Goal: Information Seeking & Learning: Learn about a topic

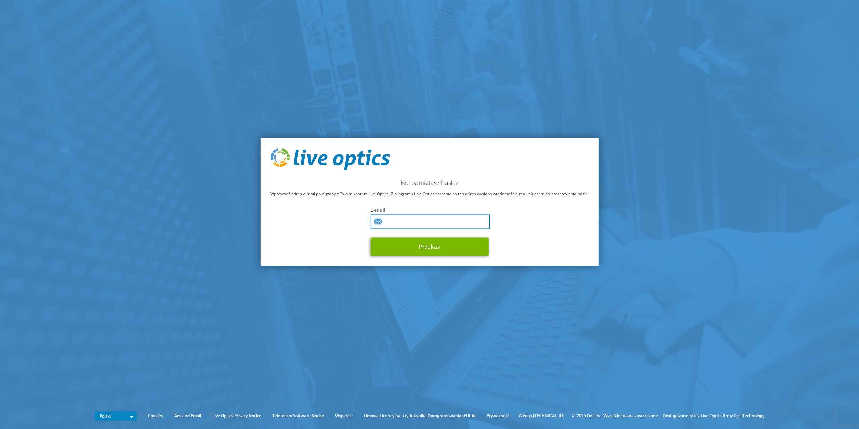
click at [404, 224] on input "text" at bounding box center [430, 221] width 120 height 15
type input "[PERSON_NAME][EMAIL_ADDRESS][PERSON_NAME][DOMAIN_NAME]"
click at [422, 246] on button "Przekaż" at bounding box center [429, 246] width 118 height 18
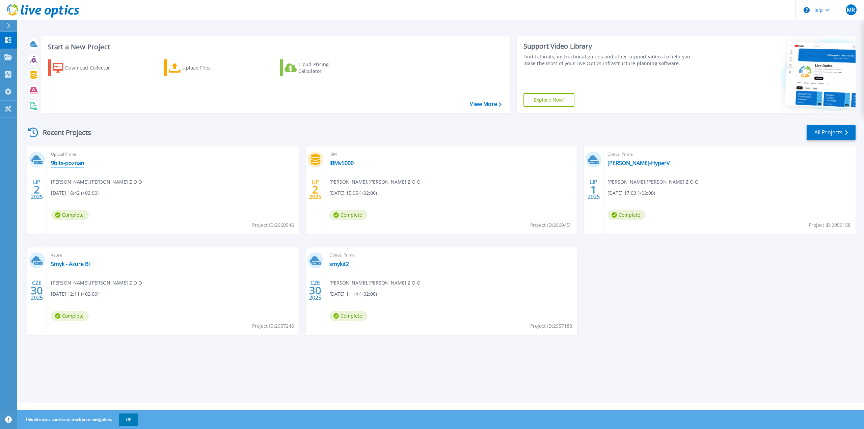
click at [60, 162] on link "9bits-poznan" at bounding box center [67, 163] width 33 height 7
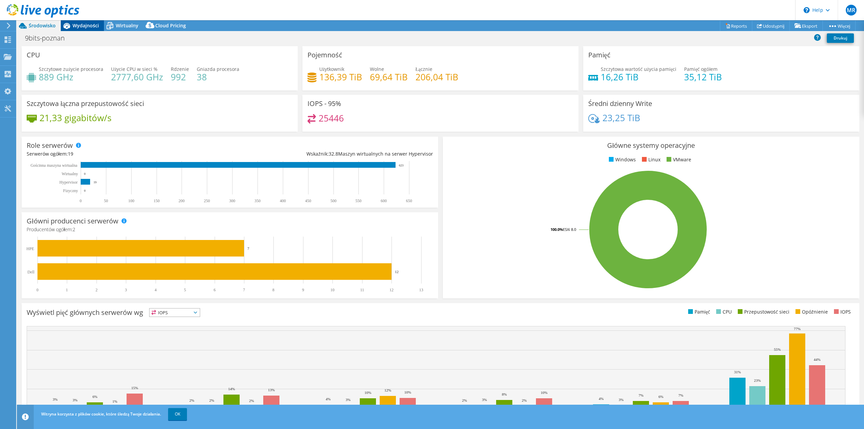
click at [82, 25] on span "Wydajności" at bounding box center [86, 25] width 26 height 6
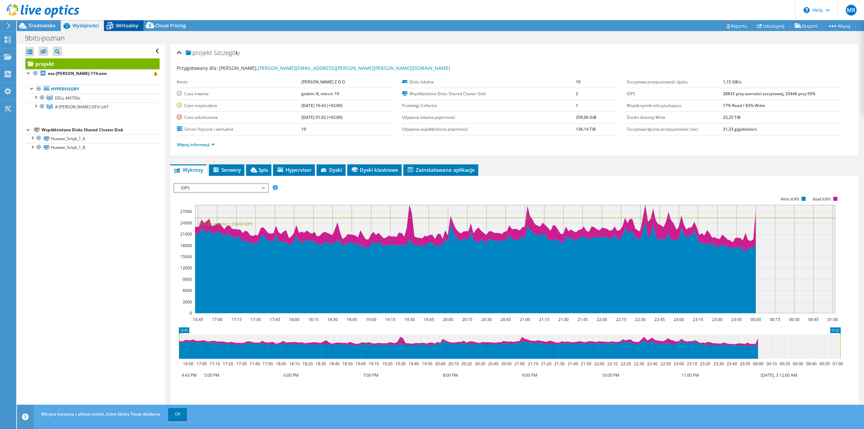
click at [130, 24] on span "Wirtualny" at bounding box center [127, 25] width 23 height 6
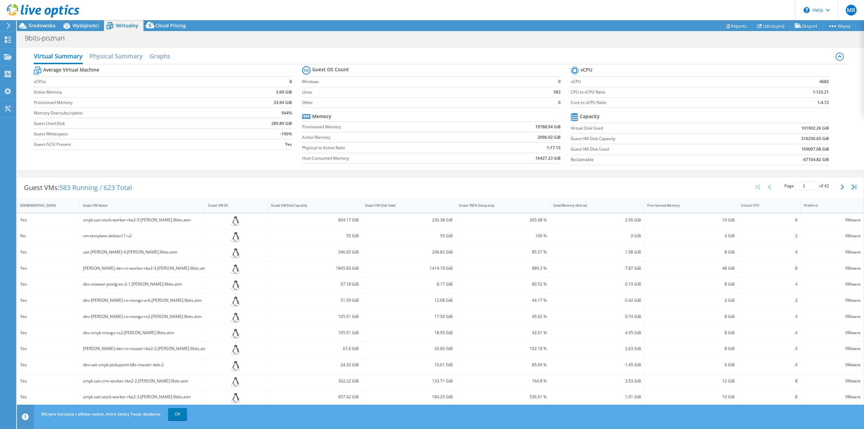
scroll to position [42, 0]
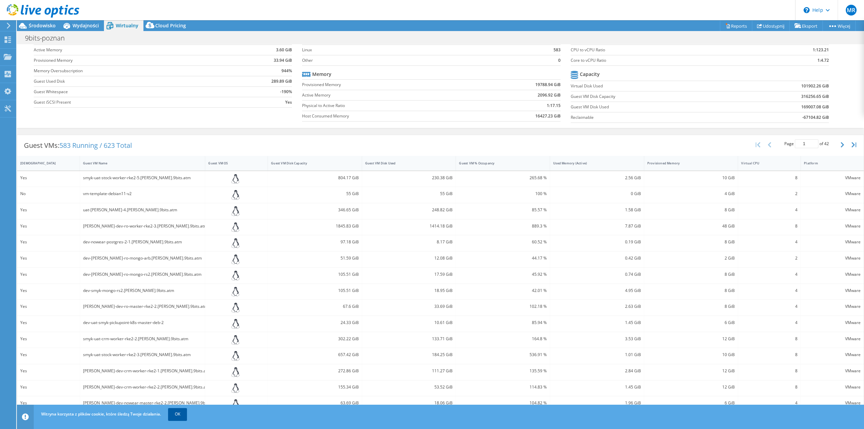
click at [174, 413] on link "OK" at bounding box center [177, 414] width 19 height 12
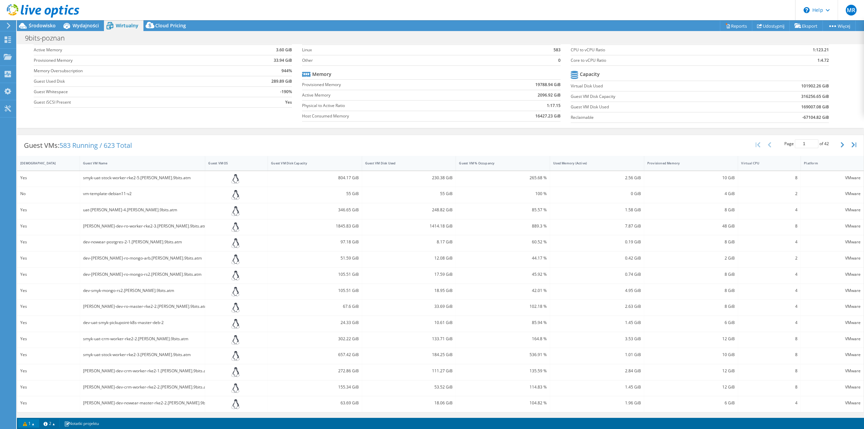
click at [38, 420] on link "1" at bounding box center [28, 423] width 21 height 8
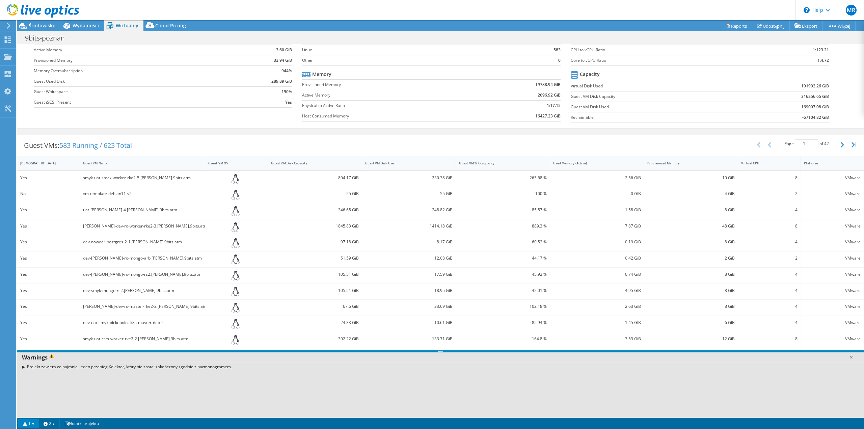
click at [38, 420] on link "1" at bounding box center [28, 423] width 21 height 8
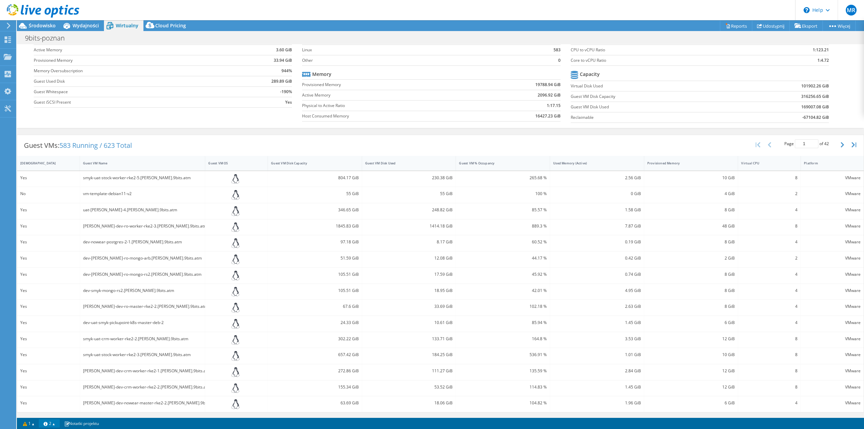
click at [50, 422] on link "2" at bounding box center [49, 423] width 21 height 8
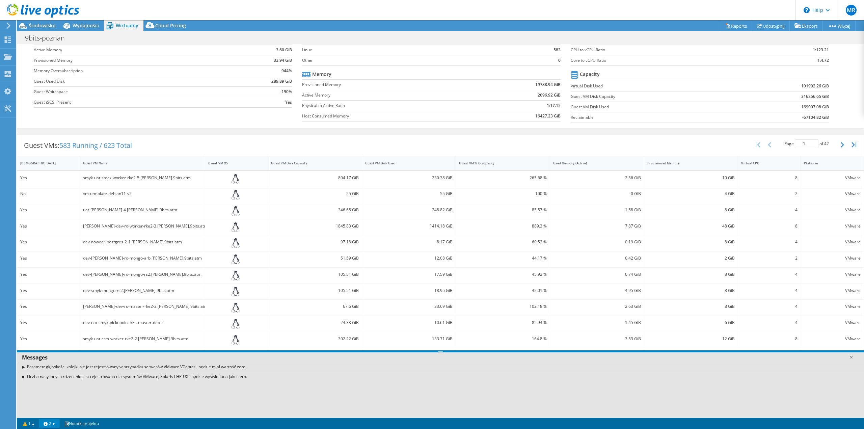
click at [50, 422] on link "2" at bounding box center [49, 423] width 21 height 8
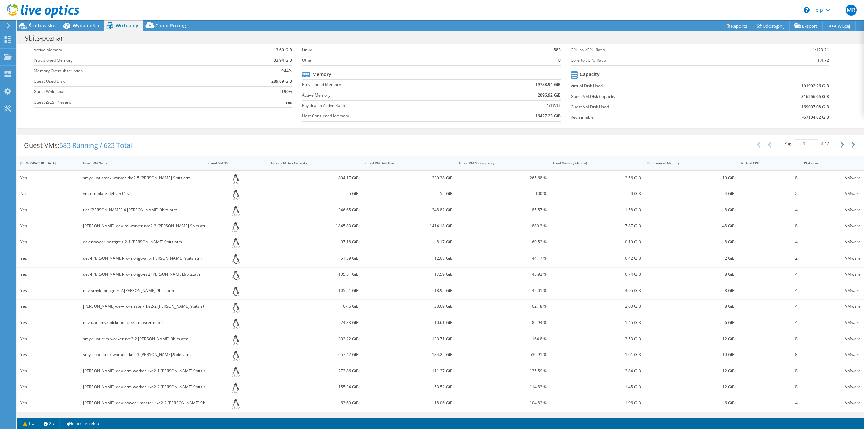
click at [120, 254] on div "dev-[PERSON_NAME]-ro-mongo-arb.[PERSON_NAME].9bits.atm" at bounding box center [143, 260] width 126 height 16
click at [111, 260] on div "dev-[PERSON_NAME]-ro-mongo-arb.[PERSON_NAME].9bits.atm" at bounding box center [142, 258] width 119 height 7
click at [112, 260] on div "dev-[PERSON_NAME]-ro-mongo-arb.[PERSON_NAME].9bits.atm" at bounding box center [142, 258] width 119 height 7
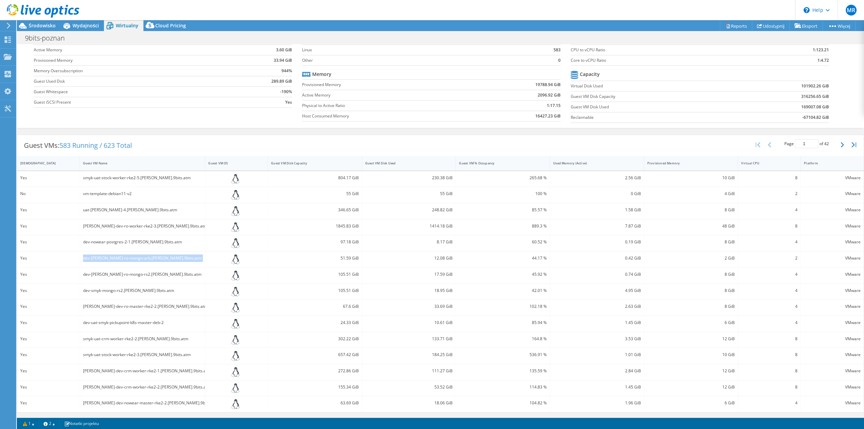
click at [235, 260] on icon at bounding box center [236, 260] width 8 height 10
click at [345, 259] on div "51.59 GiB" at bounding box center [315, 258] width 88 height 7
click at [79, 26] on span "Wydajności" at bounding box center [86, 25] width 26 height 6
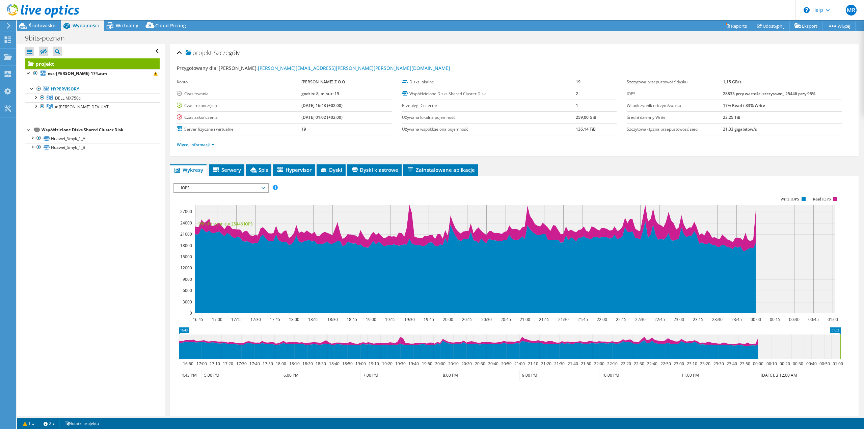
scroll to position [0, 0]
click at [37, 104] on div at bounding box center [35, 105] width 7 height 7
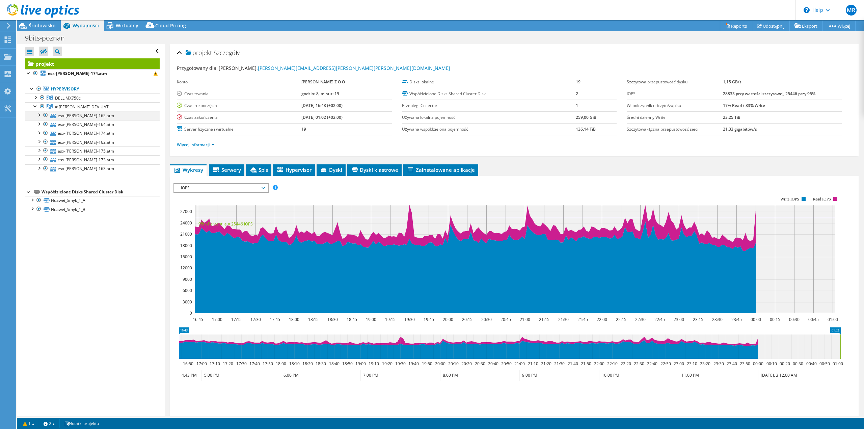
click at [39, 114] on div at bounding box center [38, 114] width 7 height 7
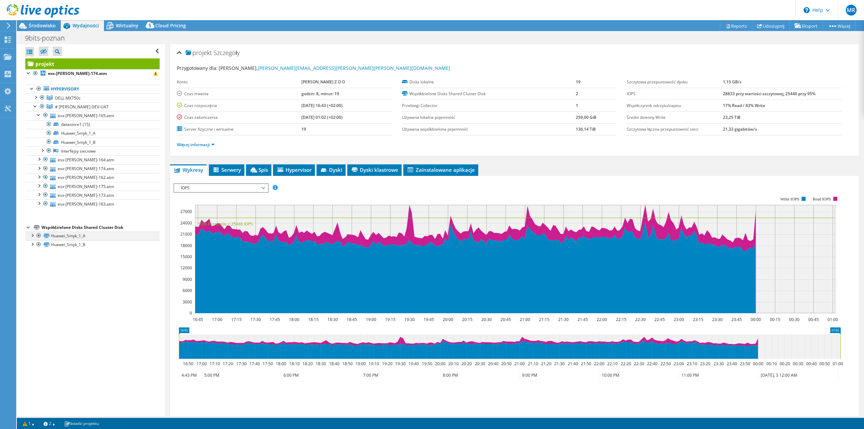
click at [31, 237] on div at bounding box center [32, 235] width 7 height 7
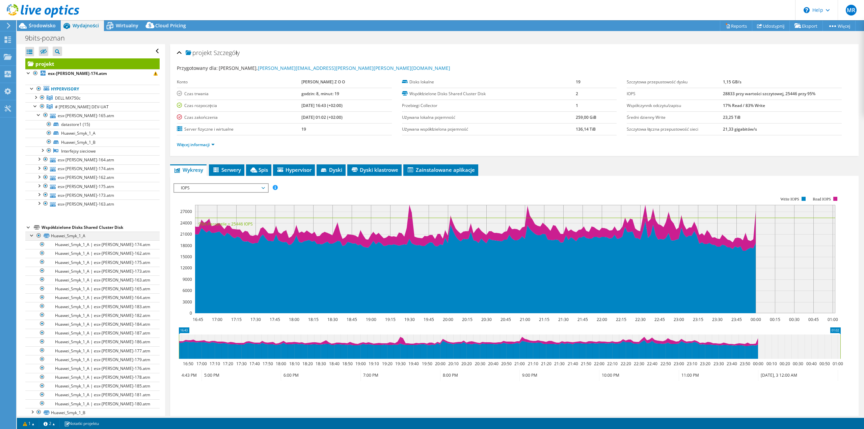
click at [31, 237] on div at bounding box center [32, 235] width 7 height 7
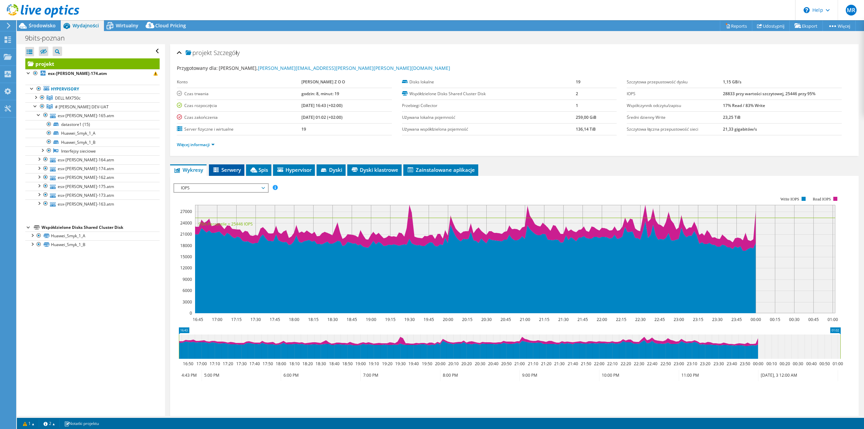
click at [235, 170] on span "Serwery" at bounding box center [226, 169] width 29 height 7
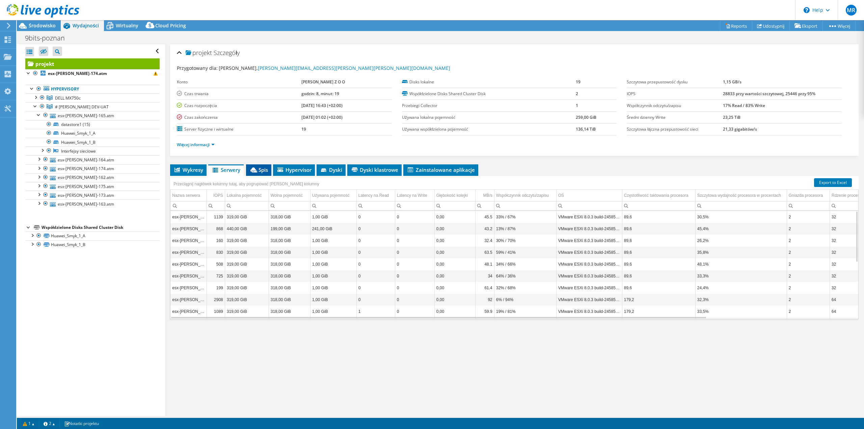
click at [261, 168] on span "Spis" at bounding box center [258, 169] width 19 height 7
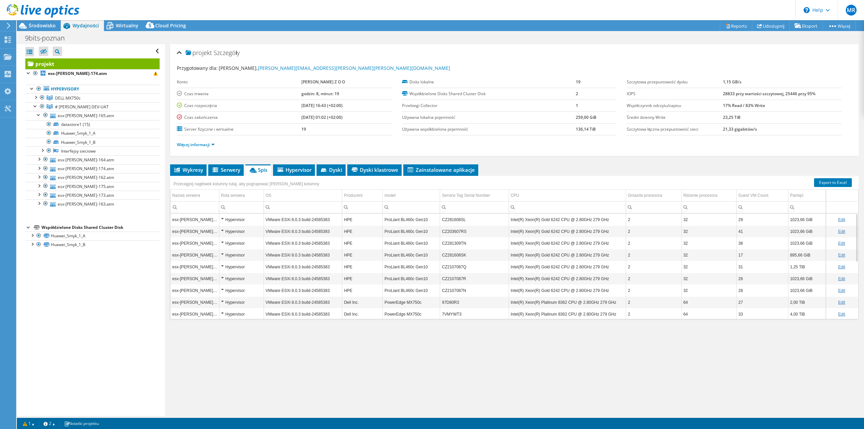
click at [221, 218] on div "Hypervisor" at bounding box center [241, 220] width 41 height 8
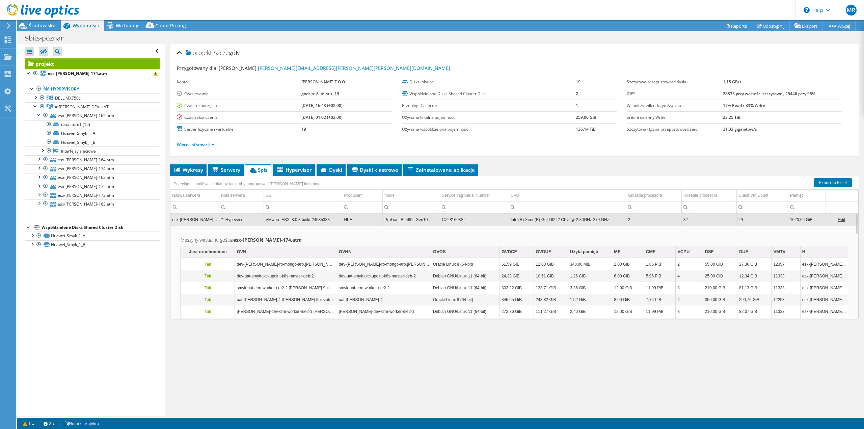
click at [221, 218] on div "Hypervisor" at bounding box center [241, 220] width 41 height 8
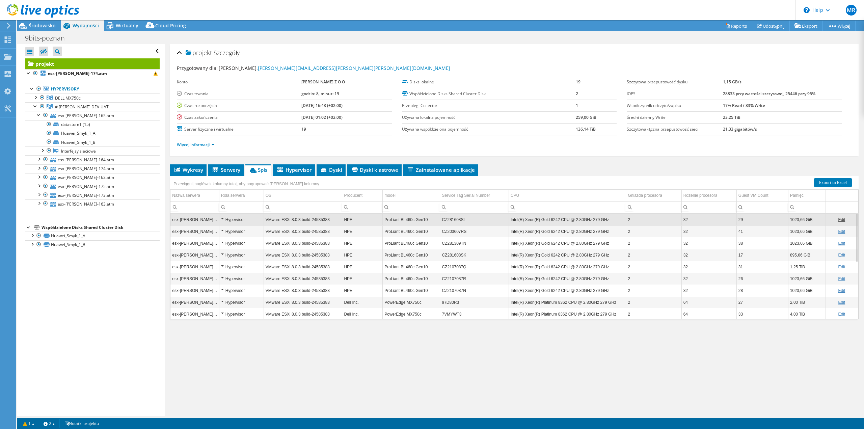
click at [223, 218] on div "Hypervisor" at bounding box center [241, 220] width 41 height 8
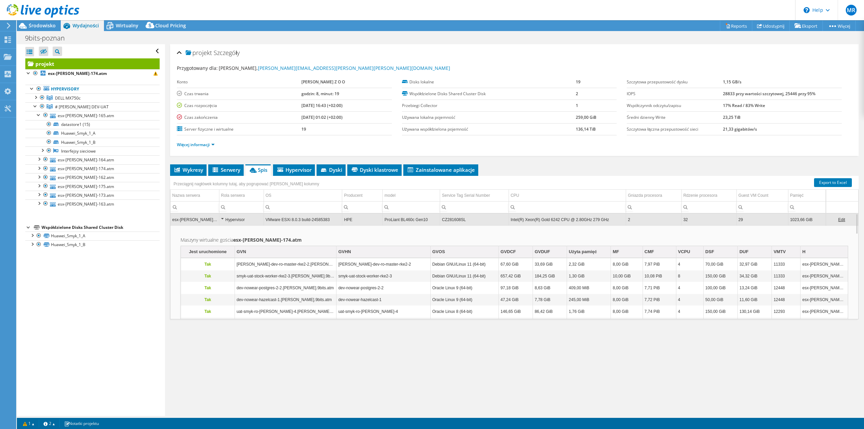
click at [220, 219] on td "Hypervisor" at bounding box center [241, 220] width 45 height 12
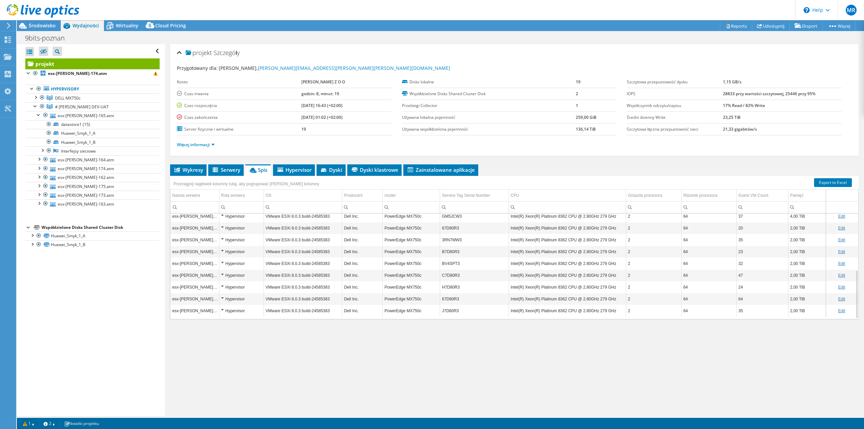
scroll to position [122, 0]
click at [220, 170] on span "Serwery" at bounding box center [226, 169] width 29 height 7
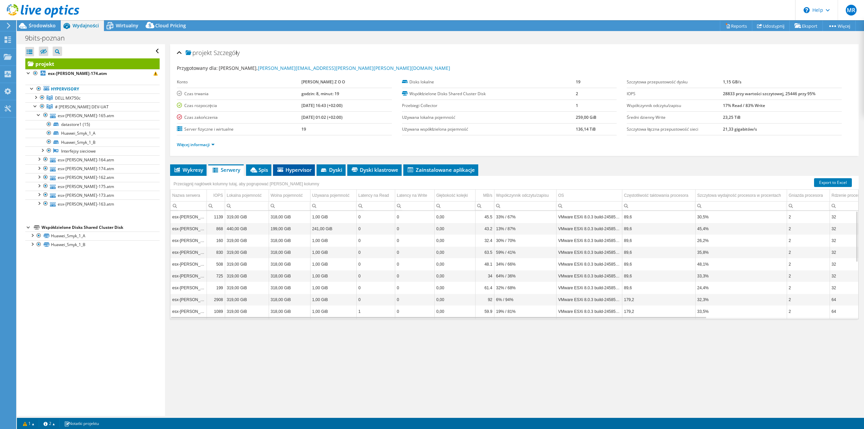
click at [300, 171] on span "Hypervisor" at bounding box center [294, 169] width 35 height 7
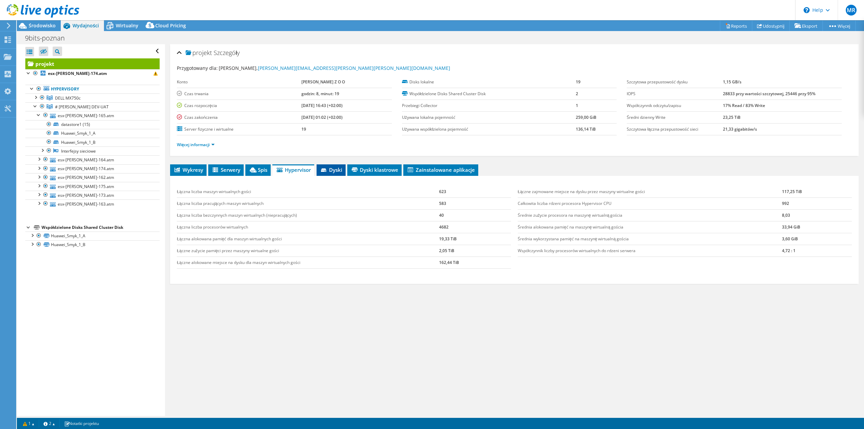
click at [341, 172] on span "Dyski" at bounding box center [331, 169] width 22 height 7
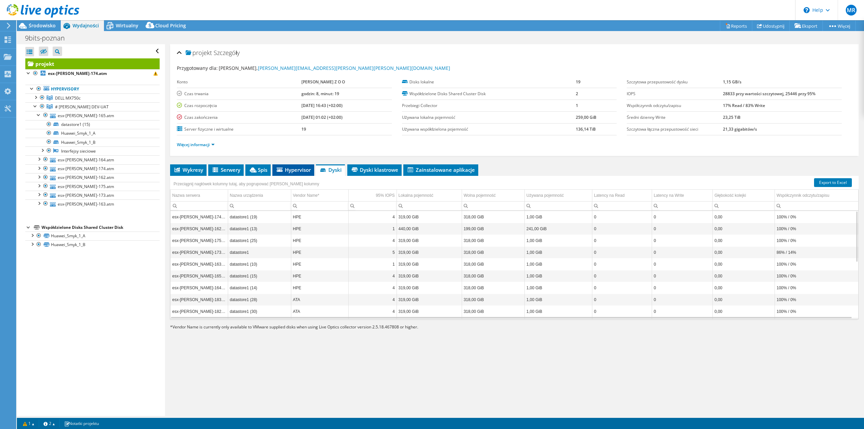
click at [294, 169] on span "Hypervisor" at bounding box center [293, 169] width 35 height 7
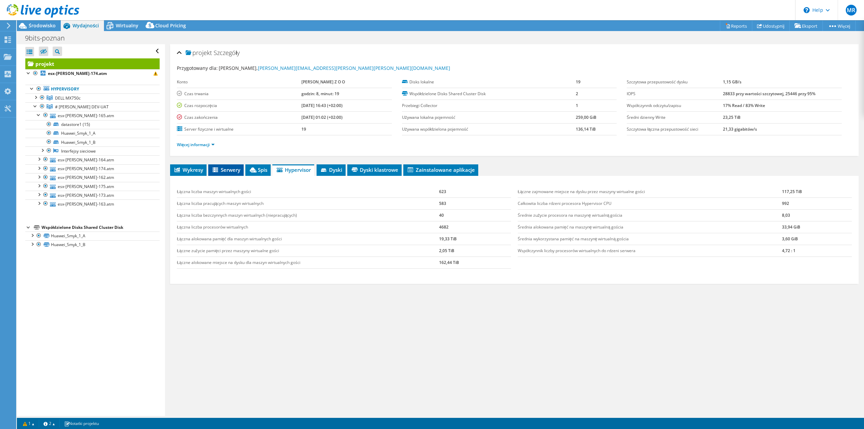
click at [223, 172] on span "Serwery" at bounding box center [226, 169] width 29 height 7
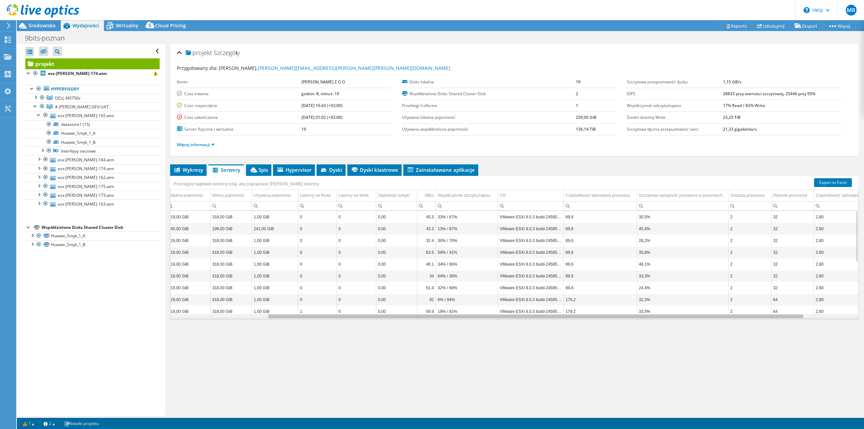
scroll to position [0, 0]
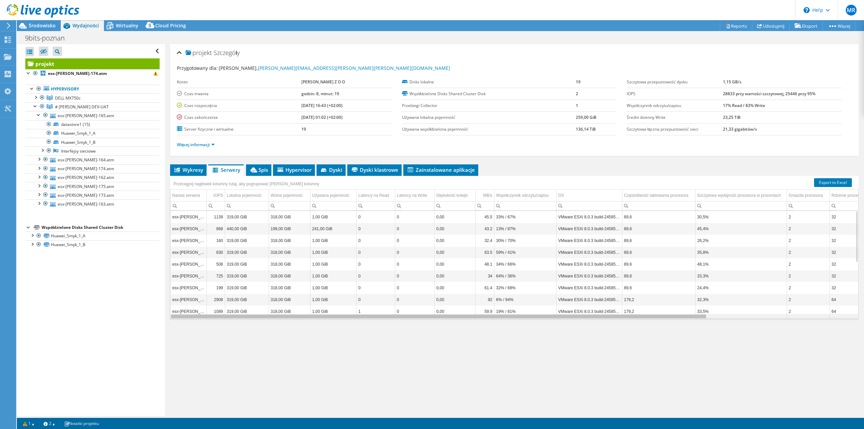
drag, startPoint x: 613, startPoint y: 318, endPoint x: 430, endPoint y: 324, distance: 182.7
click at [435, 324] on body "MR Użytkownik końcowy [PERSON_NAME] [PERSON_NAME][EMAIL_ADDRESS][PERSON_NAME][P…" at bounding box center [432, 214] width 864 height 429
click at [255, 240] on td "319,00 GiB" at bounding box center [247, 241] width 44 height 12
click at [186, 228] on td "esx-[PERSON_NAME]-162.atm" at bounding box center [188, 229] width 36 height 12
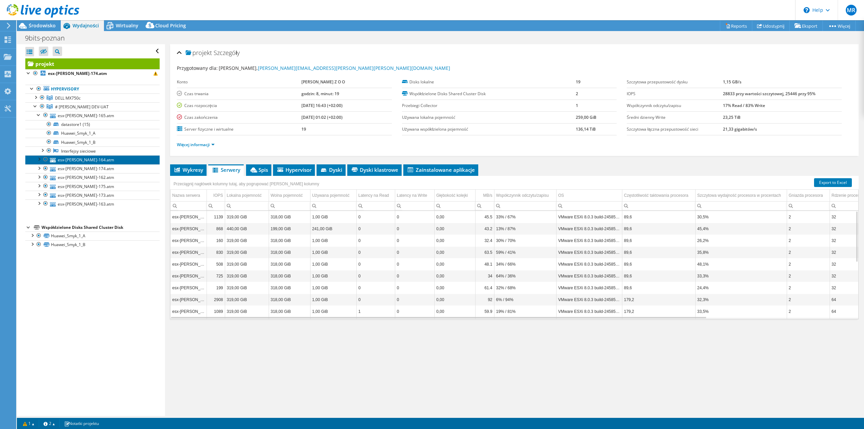
click at [98, 161] on link "esx-[PERSON_NAME]-164.atm" at bounding box center [92, 159] width 134 height 9
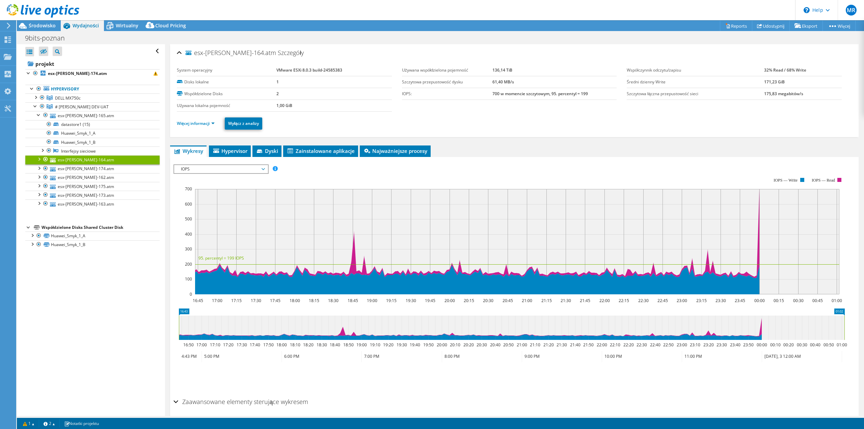
scroll to position [26, 0]
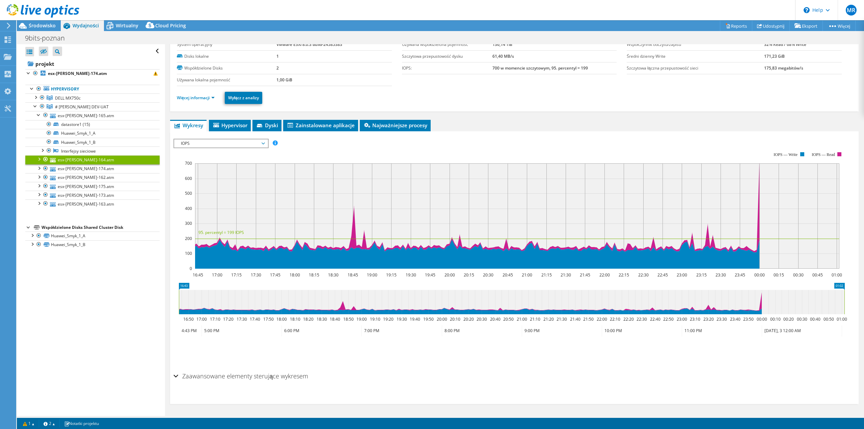
click at [264, 378] on h2 "Zaawansowane elementy sterujące wykresem" at bounding box center [241, 376] width 135 height 14
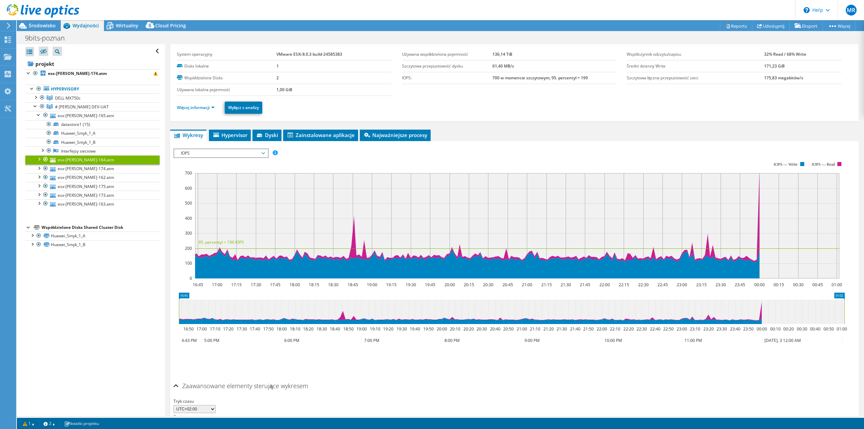
scroll to position [0, 0]
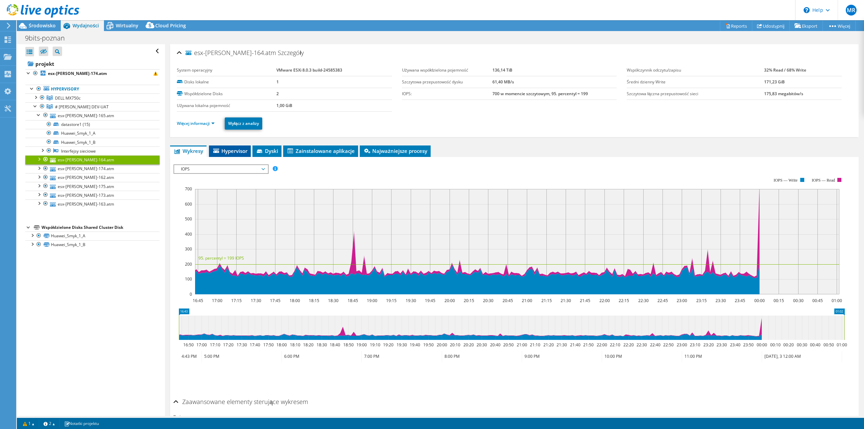
click at [245, 147] on li "Hypervisor" at bounding box center [230, 151] width 42 height 11
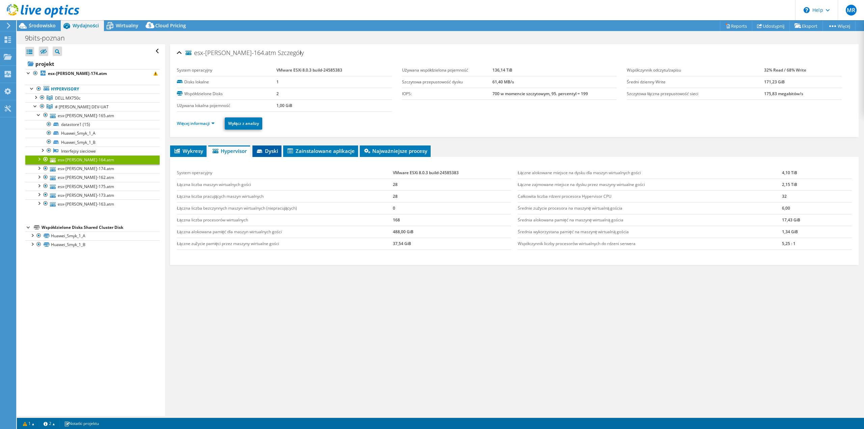
click at [278, 151] on span "Dyski" at bounding box center [267, 151] width 22 height 7
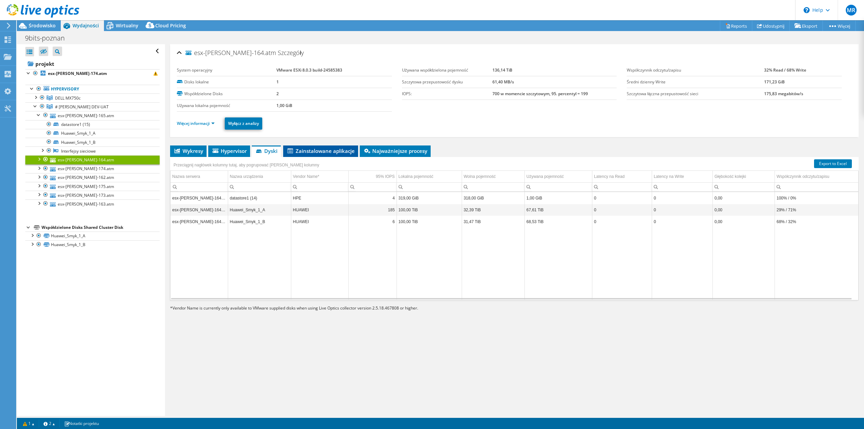
click at [306, 152] on span "Zainstalowane aplikacje" at bounding box center [321, 151] width 68 height 7
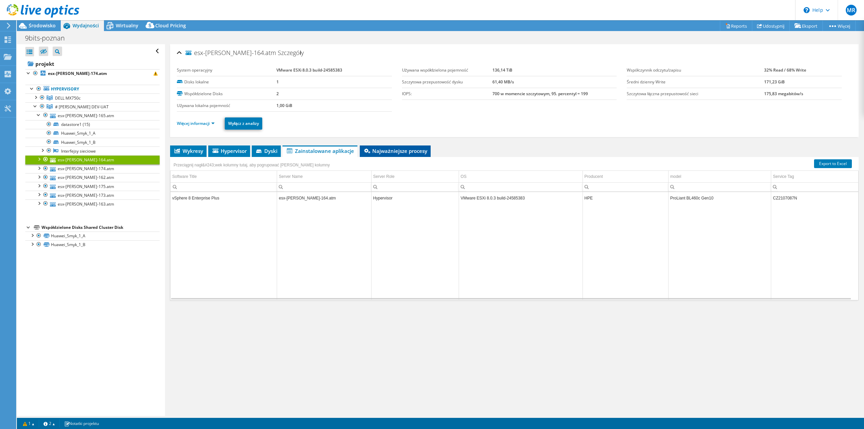
click at [406, 152] on span "Najważniejsze procesy" at bounding box center [395, 151] width 64 height 7
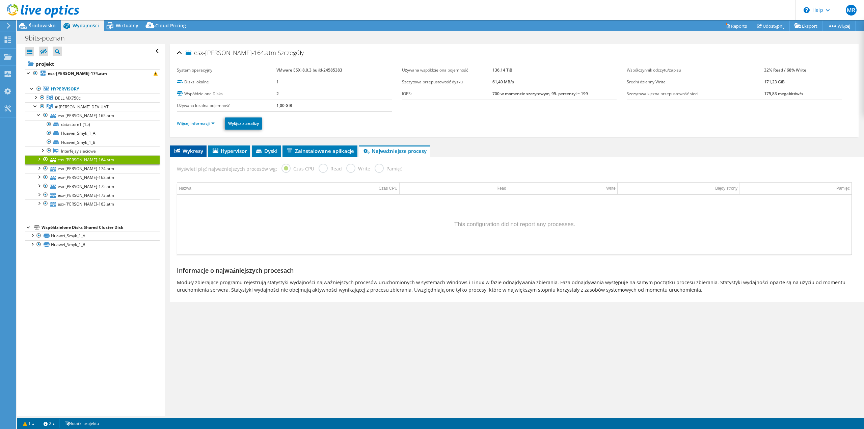
click at [202, 149] on span "Wykresy" at bounding box center [189, 151] width 30 height 7
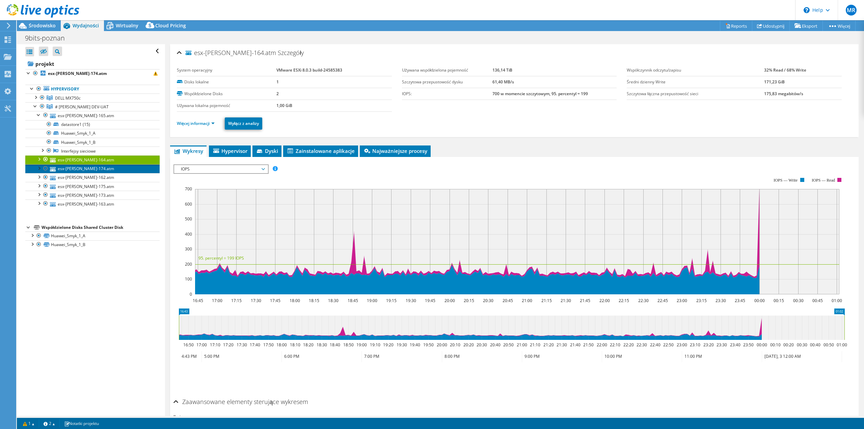
click at [69, 171] on link "esx-[PERSON_NAME]-174.atm" at bounding box center [92, 168] width 134 height 9
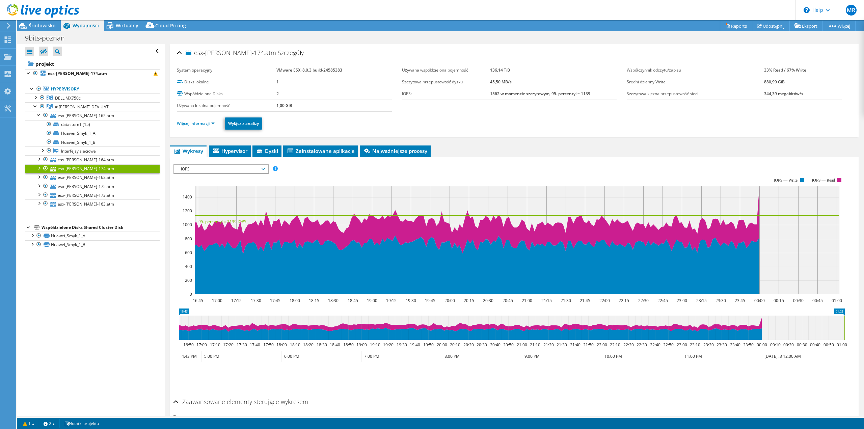
click at [38, 167] on div at bounding box center [38, 167] width 7 height 7
click at [36, 114] on div at bounding box center [38, 114] width 7 height 7
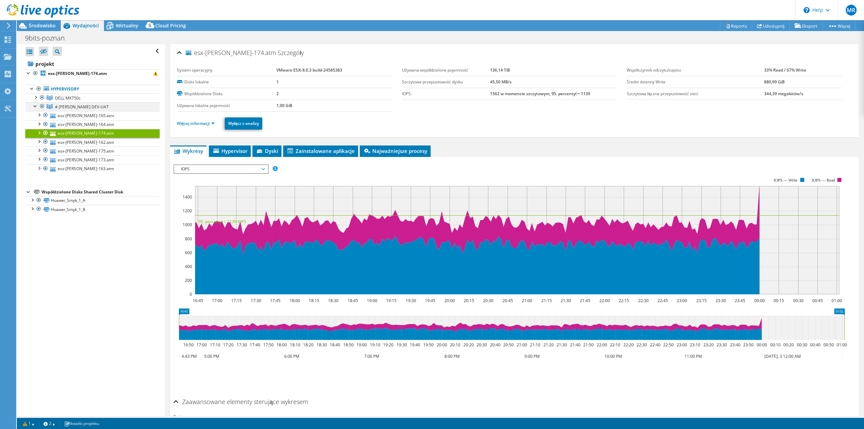
click at [35, 107] on div at bounding box center [35, 105] width 7 height 7
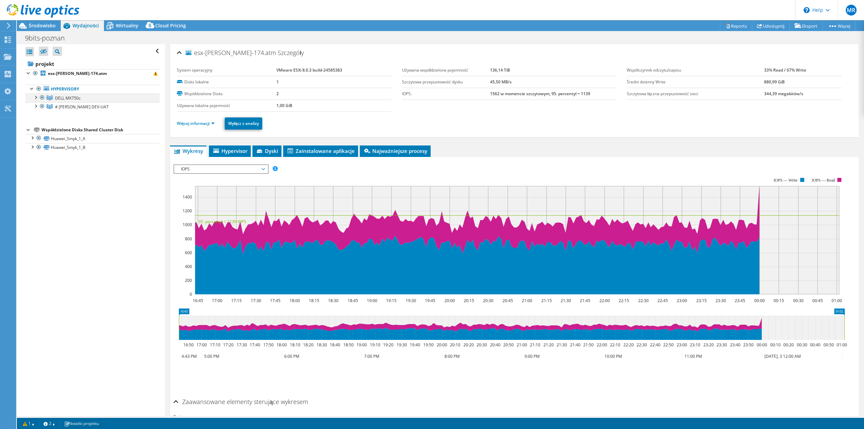
click at [35, 100] on div at bounding box center [35, 97] width 7 height 7
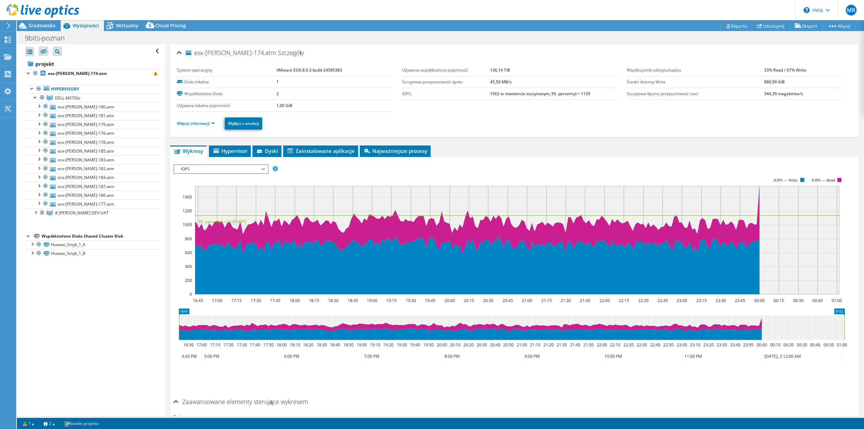
click at [278, 52] on span "Szczegóły" at bounding box center [291, 53] width 26 height 8
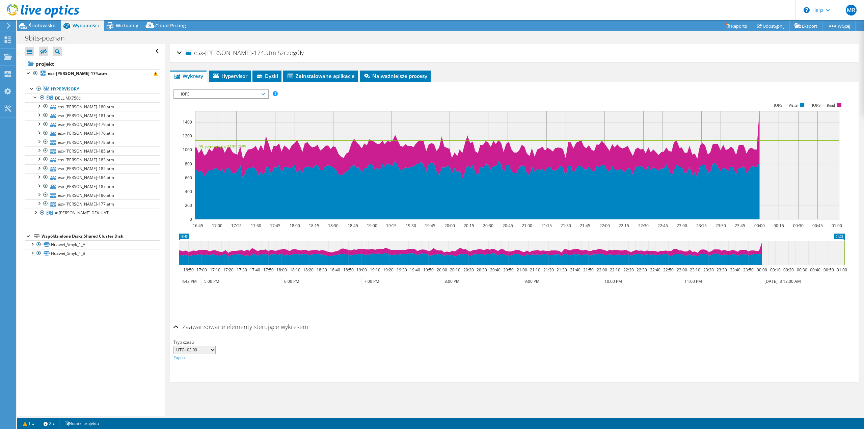
click at [278, 52] on span "Szczegóły" at bounding box center [291, 53] width 26 height 8
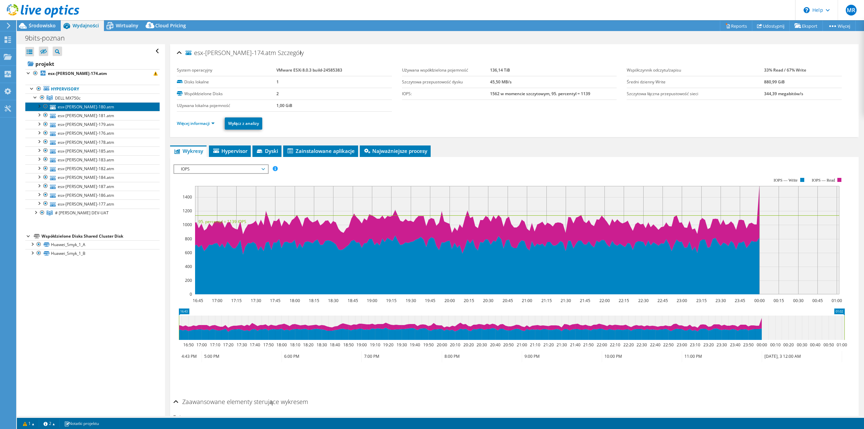
click at [71, 109] on link "esx-[PERSON_NAME]-180.atm" at bounding box center [92, 106] width 134 height 9
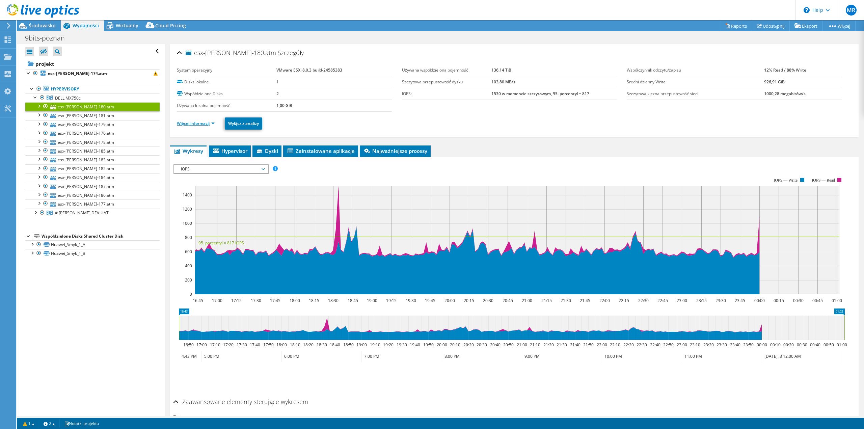
click at [186, 123] on link "Więcej informacji" at bounding box center [196, 124] width 38 height 6
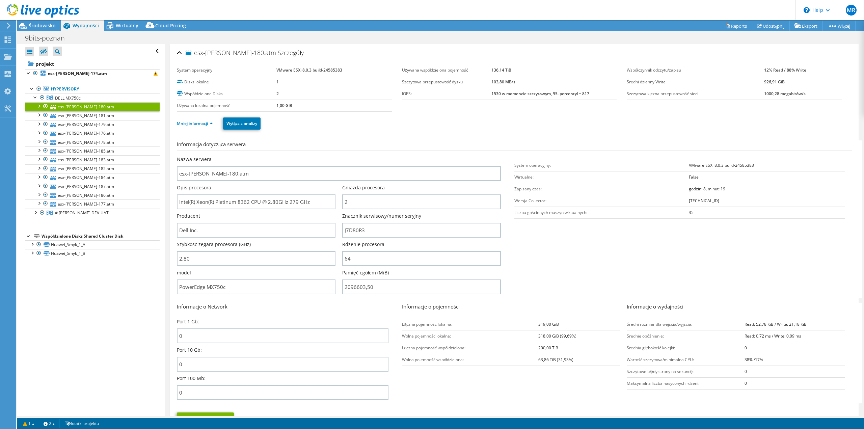
click at [38, 105] on div at bounding box center [38, 105] width 7 height 7
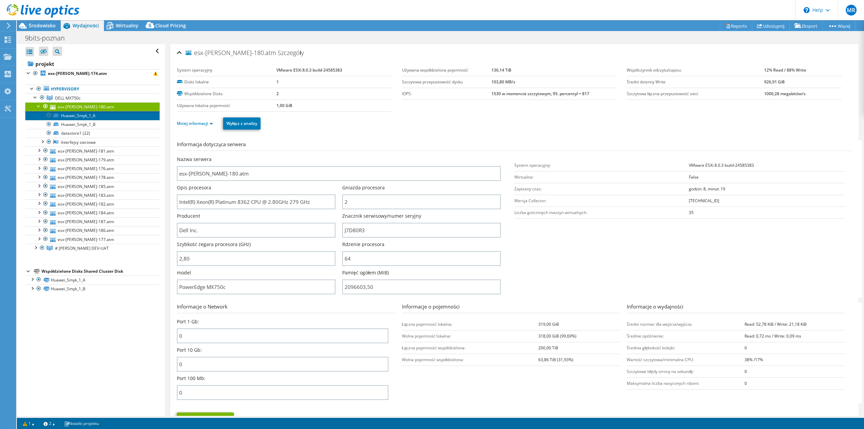
click at [96, 118] on link "Huawei_Smyk_1_A" at bounding box center [92, 115] width 134 height 9
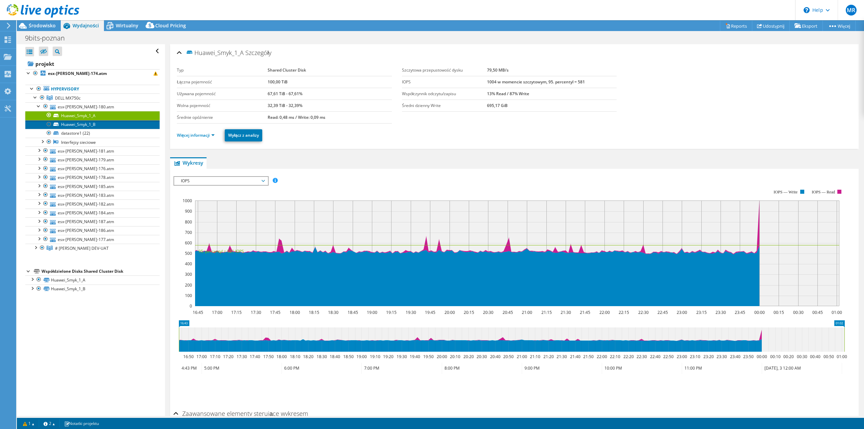
click at [103, 125] on link "Huawei_Smyk_1_B" at bounding box center [92, 124] width 134 height 9
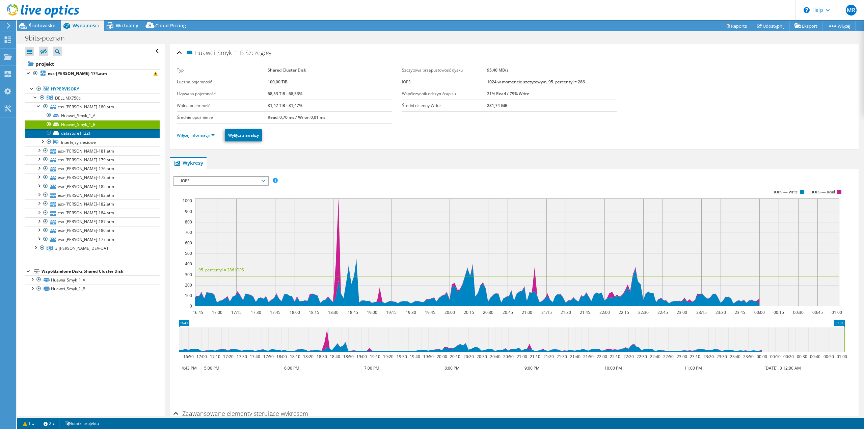
click at [100, 134] on link "datastore1 (22)" at bounding box center [92, 133] width 134 height 9
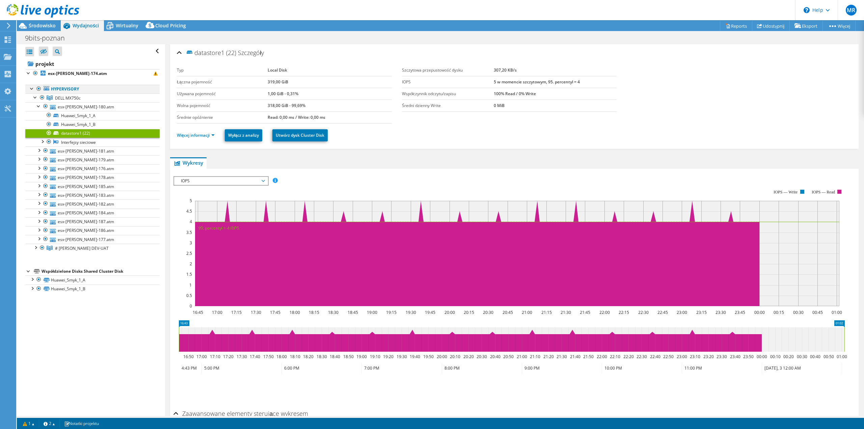
click at [32, 88] on div at bounding box center [32, 88] width 7 height 7
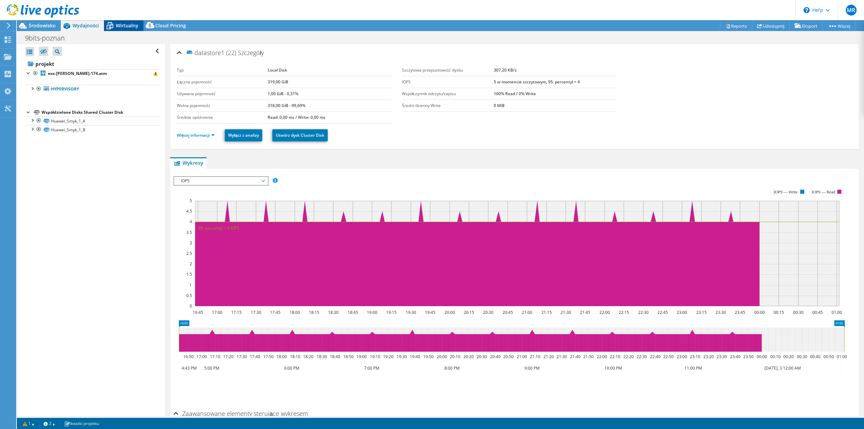
click at [118, 23] on span "Wirtualny" at bounding box center [127, 25] width 23 height 6
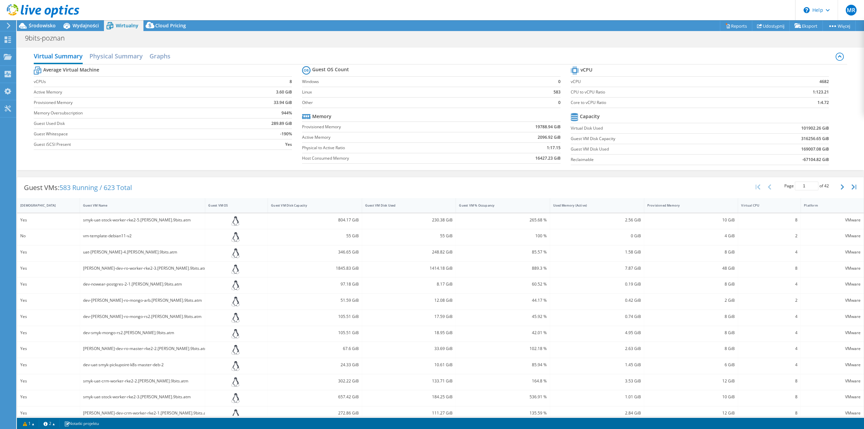
click at [112, 284] on div "dev-nowear-postgres-2-1.[PERSON_NAME].9bits.atm" at bounding box center [142, 284] width 119 height 7
click at [235, 288] on icon at bounding box center [236, 286] width 8 height 10
click at [129, 57] on h2 "Physical Summary" at bounding box center [115, 56] width 53 height 15
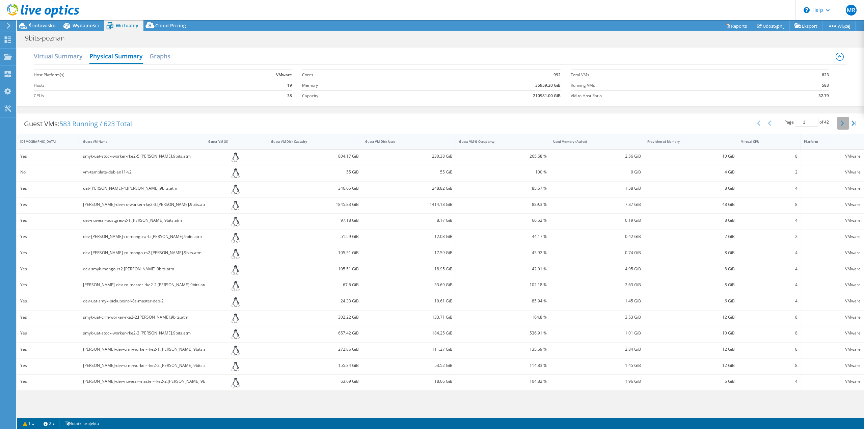
click at [840, 124] on button "button" at bounding box center [843, 123] width 11 height 13
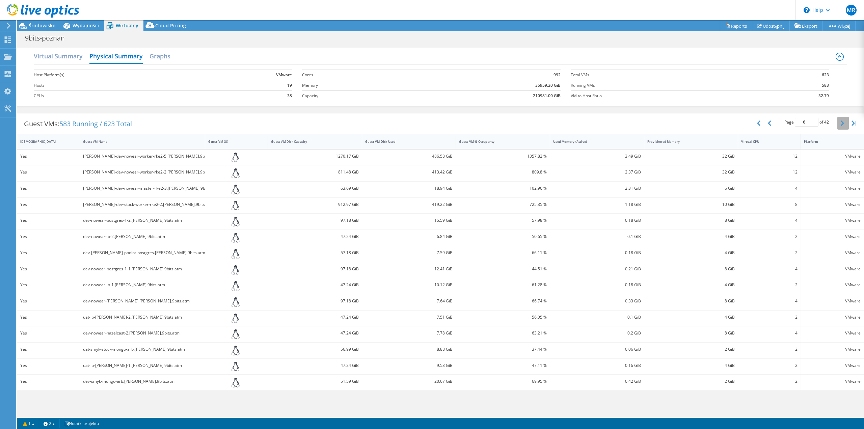
click at [840, 124] on button "button" at bounding box center [843, 123] width 11 height 13
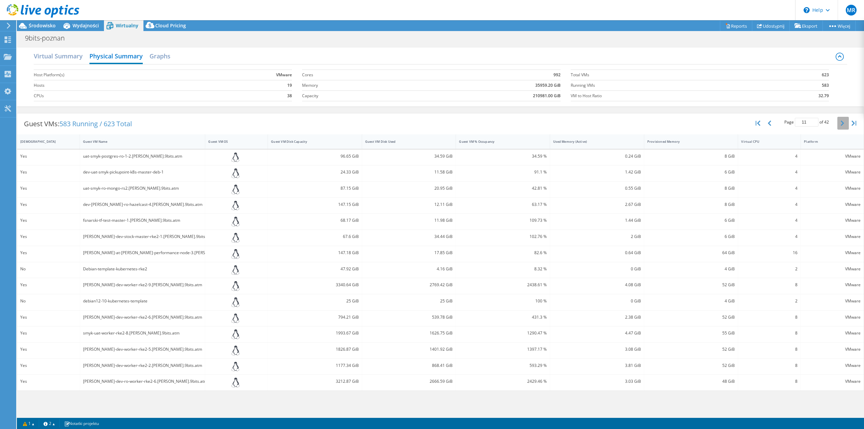
click at [840, 124] on button "button" at bounding box center [843, 123] width 11 height 13
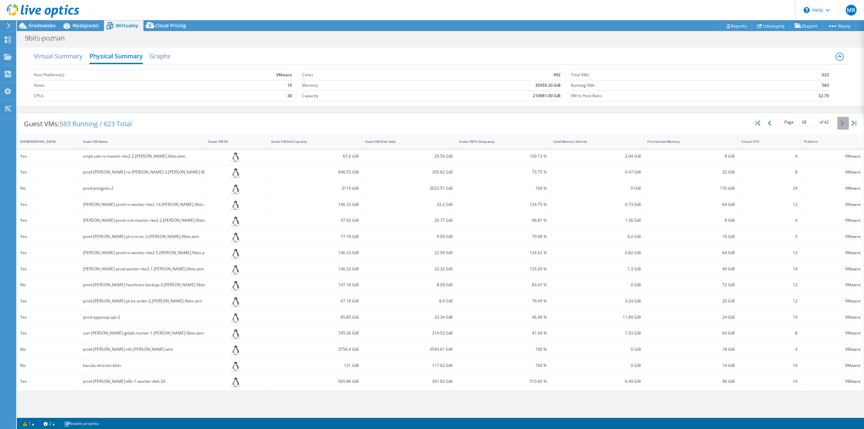
click at [840, 124] on button "button" at bounding box center [843, 123] width 11 height 13
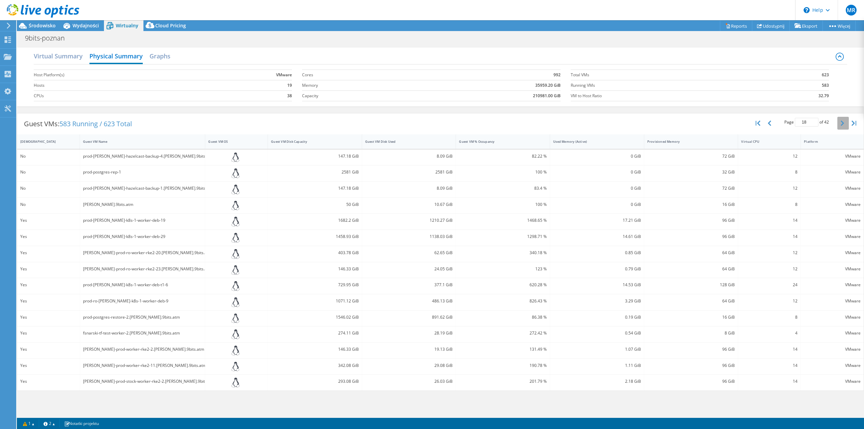
click at [840, 124] on button "button" at bounding box center [843, 123] width 11 height 13
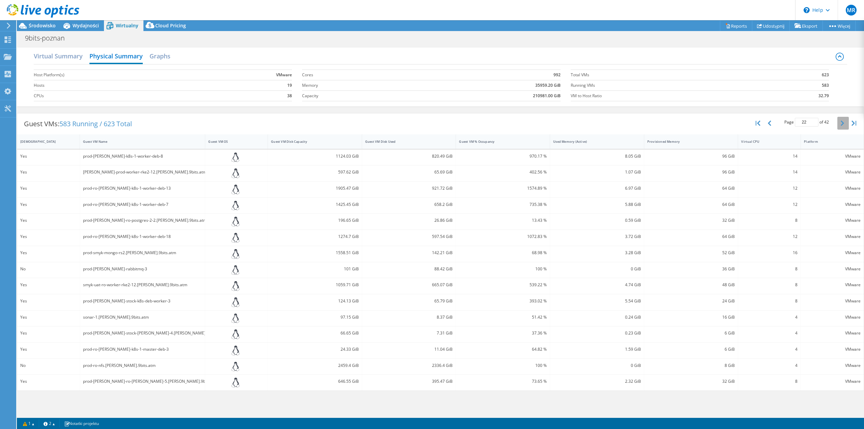
type input "23"
click at [158, 55] on h2 "Graphs" at bounding box center [160, 56] width 21 height 15
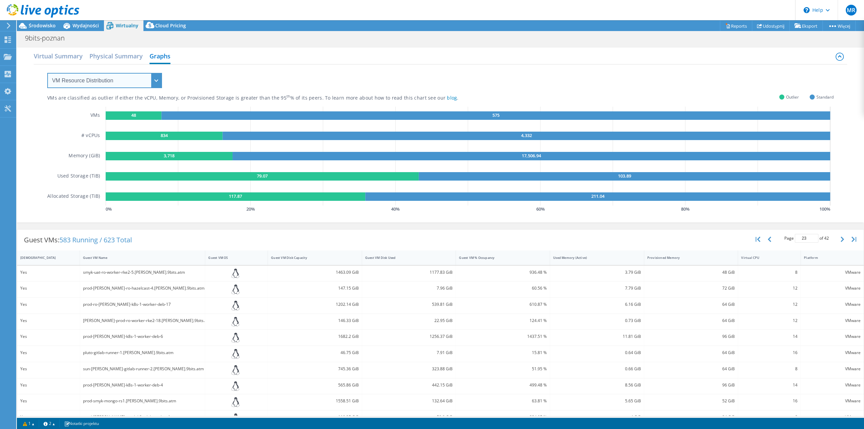
click at [144, 75] on select "VM Resource Distribution Provisioning Contrast Over Provisioning" at bounding box center [104, 80] width 115 height 15
click at [47, 73] on select "VM Resource Distribution Provisioning Contrast Over Provisioning" at bounding box center [104, 80] width 115 height 15
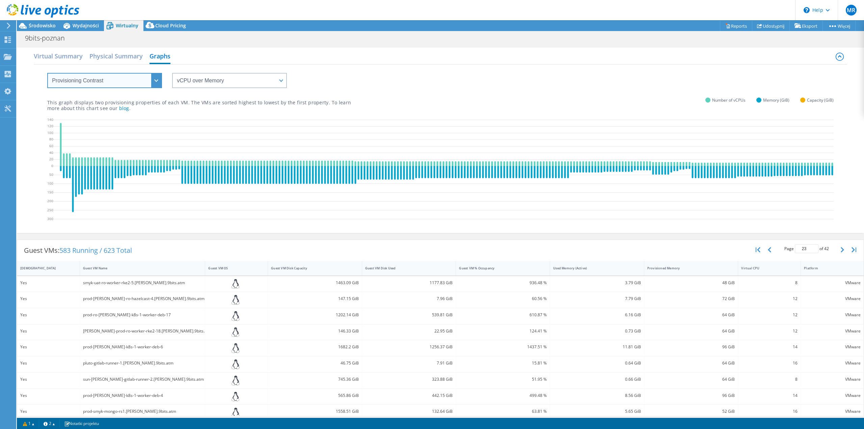
drag, startPoint x: 119, startPoint y: 76, endPoint x: 117, endPoint y: 82, distance: 6.5
click at [119, 76] on select "VM Resource Distribution Provisioning Contrast Over Provisioning" at bounding box center [104, 80] width 115 height 15
click at [47, 73] on select "VM Resource Distribution Provisioning Contrast Over Provisioning" at bounding box center [104, 80] width 115 height 15
click at [105, 75] on select "VM Resource Distribution Provisioning Contrast Over Provisioning" at bounding box center [104, 80] width 115 height 15
select select "Over Provisioning"
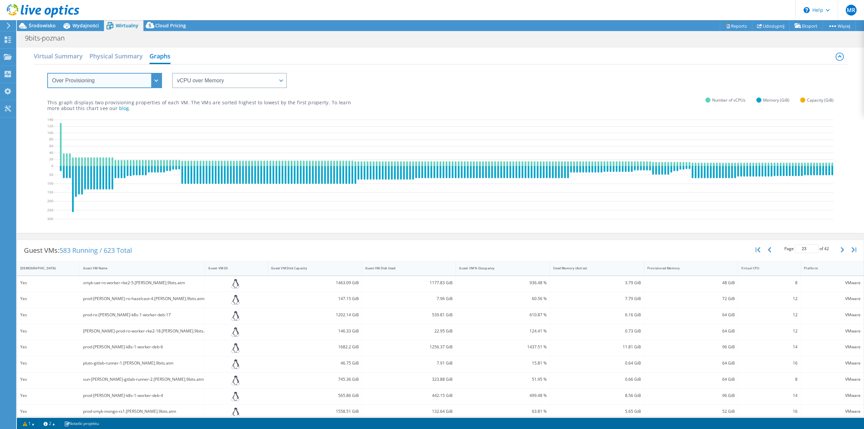
click at [47, 73] on select "VM Resource Distribution Provisioning Contrast Over Provisioning" at bounding box center [104, 80] width 115 height 15
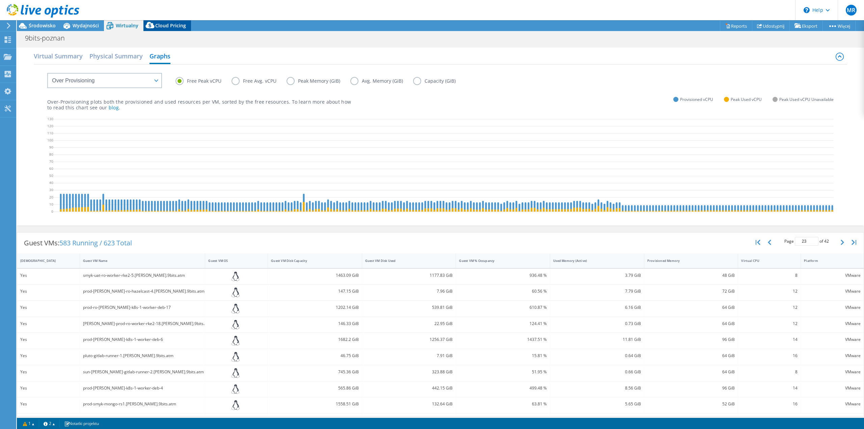
click at [175, 27] on span "Cloud Pricing" at bounding box center [170, 25] width 31 height 6
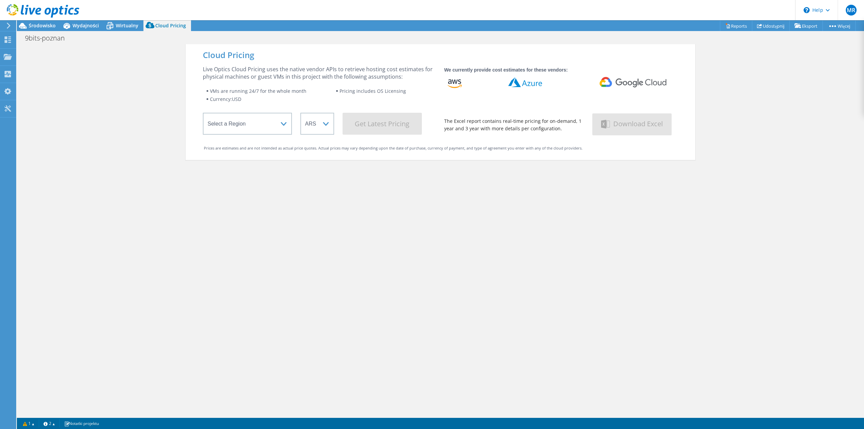
click at [44, 22] on div at bounding box center [39, 11] width 79 height 23
click at [36, 27] on span "Środowisko" at bounding box center [42, 25] width 27 height 6
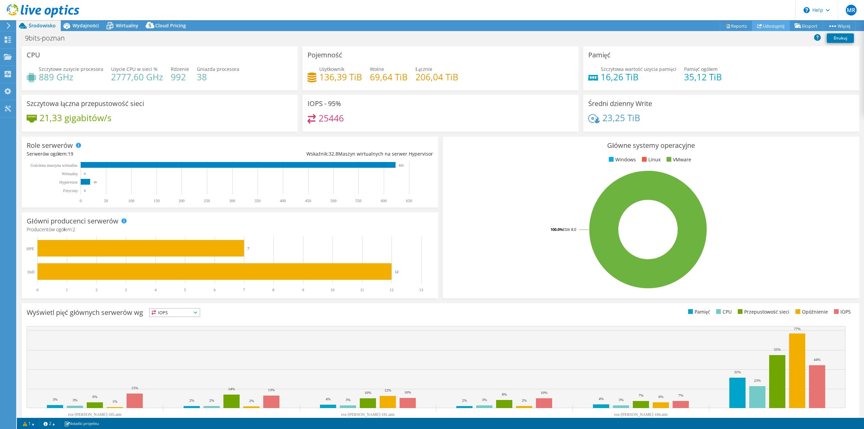
click at [776, 27] on link "Udostępnij" at bounding box center [771, 26] width 38 height 10
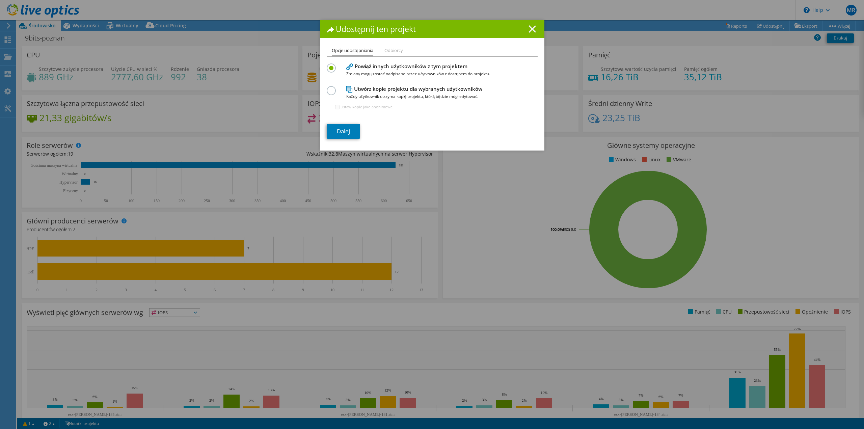
click at [529, 30] on icon at bounding box center [532, 28] width 7 height 7
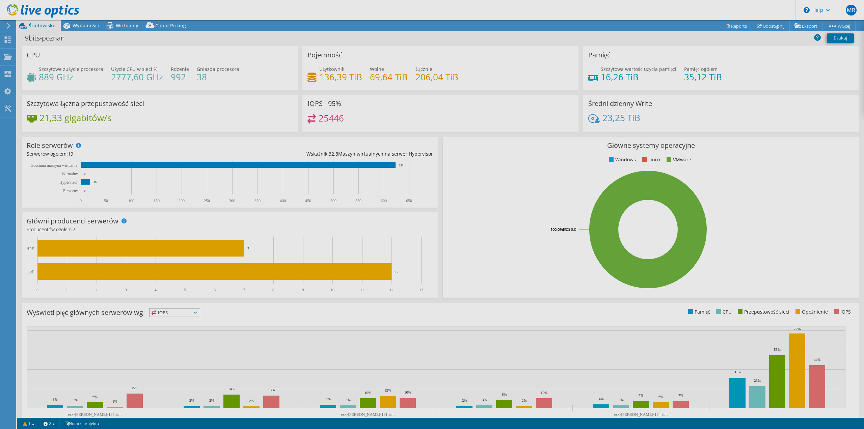
click at [805, 27] on div "Projekt został zarchiwizowany. Nie można go modyfikować, a wykresy i tabele pod…" at bounding box center [440, 224] width 847 height 409
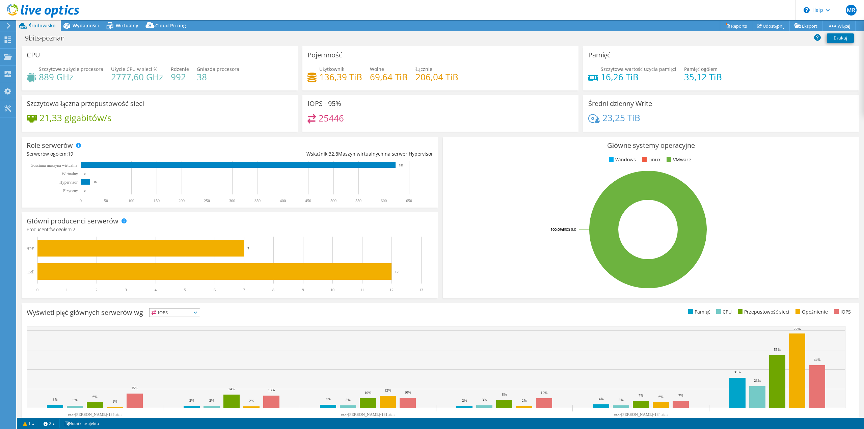
click at [775, 87] on div "Pamięć Szczytowa wartość użycia pamięci 16,26 TiB Pamięć ogółem 35,12 TiB" at bounding box center [721, 68] width 276 height 44
click at [808, 25] on link "Eksport" at bounding box center [806, 26] width 33 height 10
click at [731, 25] on link "Reports" at bounding box center [736, 26] width 32 height 10
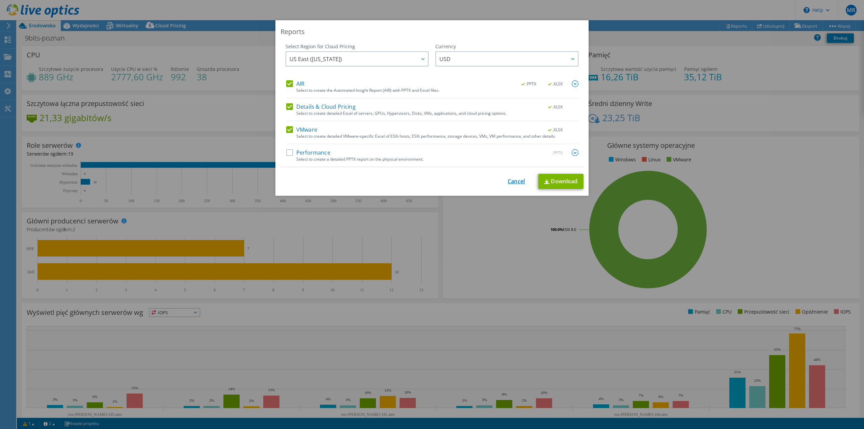
click at [515, 179] on link "Cancel" at bounding box center [516, 181] width 17 height 6
